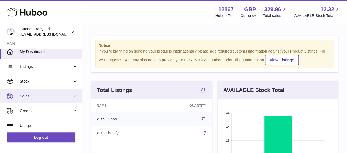
scroll to position [5, 0]
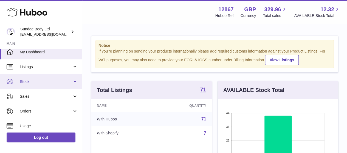
click at [35, 87] on link "Stock" at bounding box center [41, 81] width 82 height 15
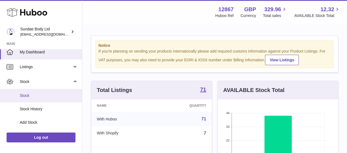
click at [29, 101] on link "Stock" at bounding box center [41, 95] width 82 height 13
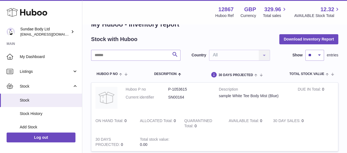
scroll to position [15, 0]
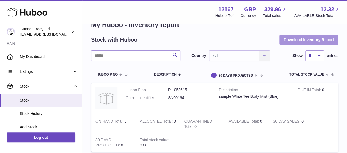
click at [297, 37] on button "Download Inventory Report" at bounding box center [308, 40] width 59 height 10
